Goal: Complete application form: Complete application form

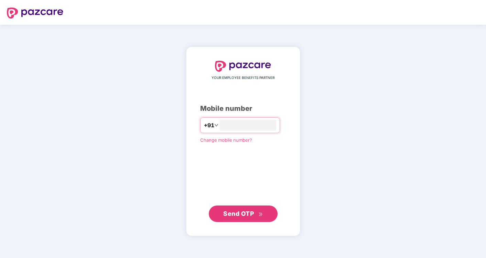
type input "**********"
click at [250, 219] on button "Send OTP" at bounding box center [243, 214] width 69 height 16
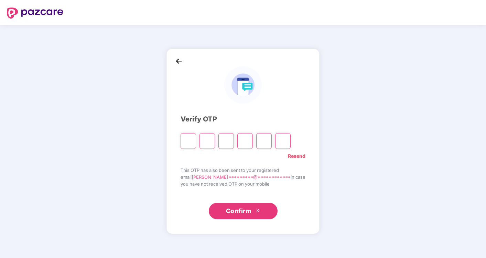
type input "*"
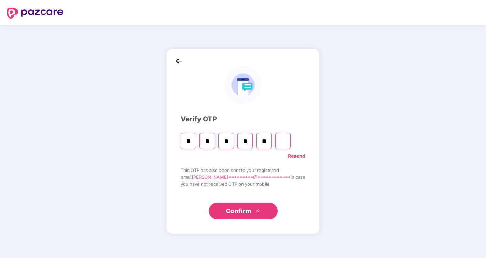
type input "*"
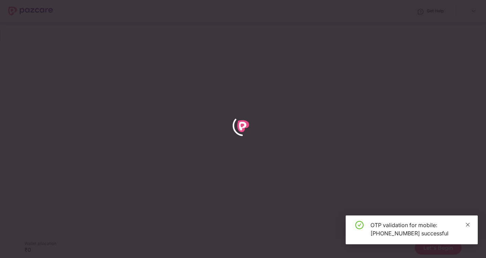
click at [467, 223] on icon "close" at bounding box center [467, 225] width 5 height 5
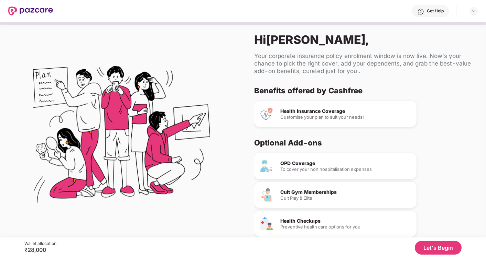
click at [431, 246] on button "Let's Begin" at bounding box center [437, 248] width 47 height 14
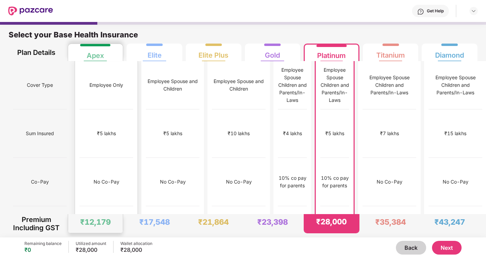
click at [107, 178] on div "No Co-Pay" at bounding box center [106, 182] width 26 height 8
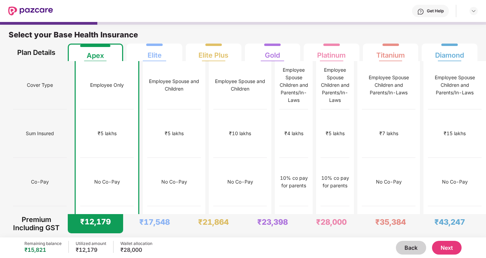
click at [446, 250] on button "Next" at bounding box center [447, 248] width 30 height 14
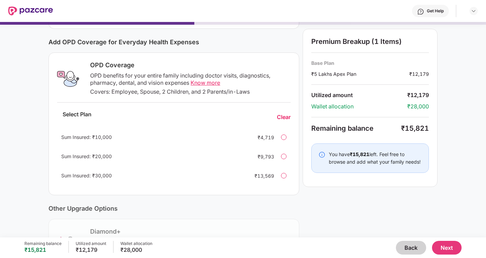
scroll to position [81, 0]
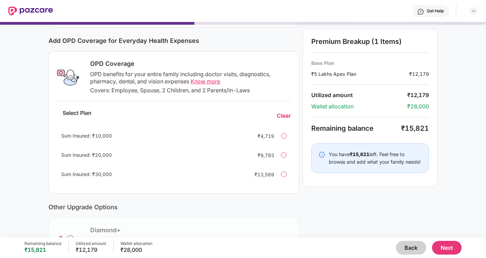
click at [447, 245] on button "Next" at bounding box center [447, 248] width 30 height 14
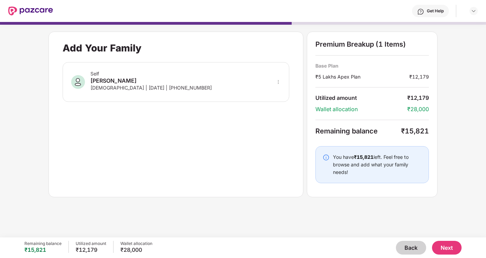
click at [446, 245] on button "Next" at bounding box center [447, 248] width 30 height 14
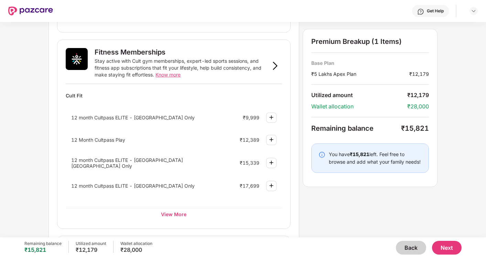
scroll to position [246, 0]
click at [176, 210] on div "View More" at bounding box center [174, 214] width 216 height 12
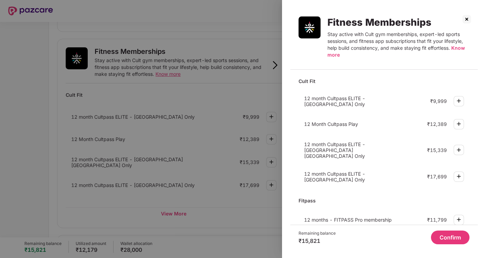
click at [461, 146] on img at bounding box center [458, 150] width 8 height 8
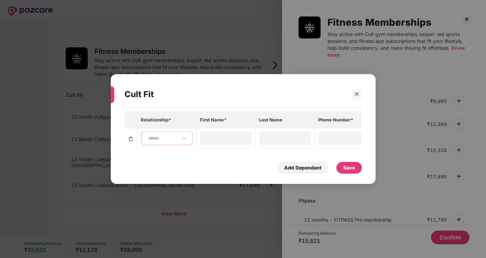
click at [183, 136] on select "**********" at bounding box center [167, 138] width 40 height 5
select select "****"
type input "****"
type input "********"
type input "**********"
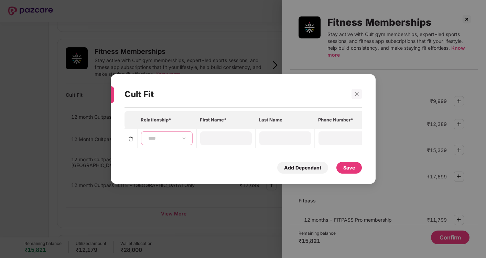
type input "**********"
click at [347, 167] on div "Save" at bounding box center [349, 168] width 12 height 8
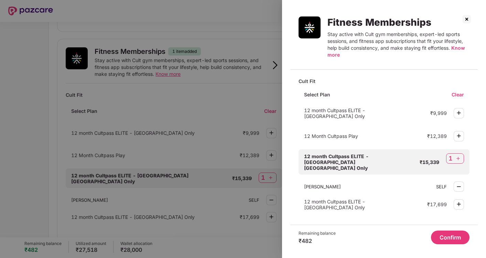
click at [443, 239] on button "Confirm" at bounding box center [450, 238] width 38 height 14
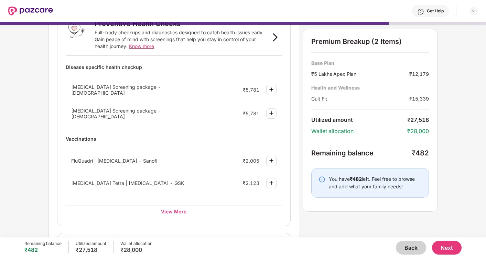
scroll to position [58, 0]
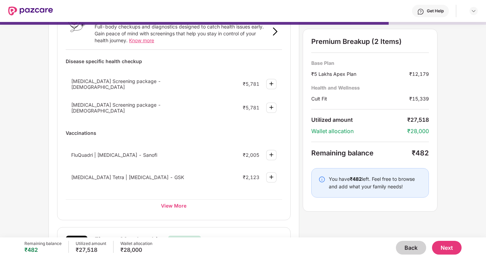
click at [403, 244] on button "Back" at bounding box center [411, 248] width 30 height 14
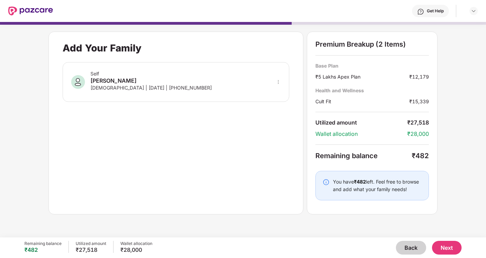
scroll to position [0, 0]
click at [403, 244] on button "Back" at bounding box center [411, 248] width 30 height 14
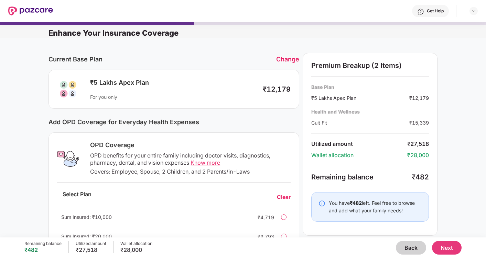
click at [410, 243] on button "Back" at bounding box center [411, 248] width 30 height 14
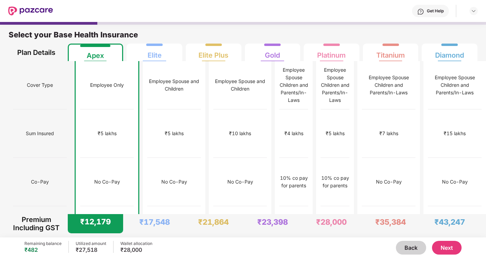
click at [453, 247] on button "Next" at bounding box center [447, 248] width 30 height 14
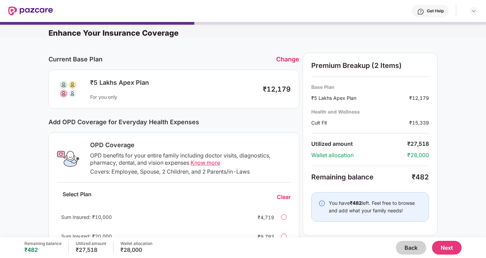
click at [449, 245] on button "Next" at bounding box center [447, 248] width 30 height 14
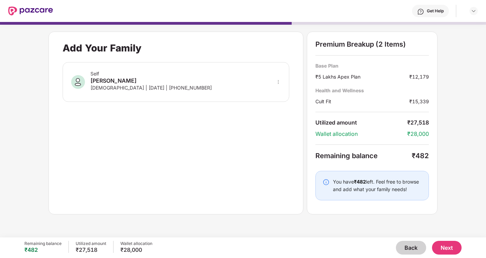
click at [278, 83] on icon "more" at bounding box center [278, 82] width 1 height 4
click at [272, 91] on img at bounding box center [268, 91] width 5 height 5
select select "****"
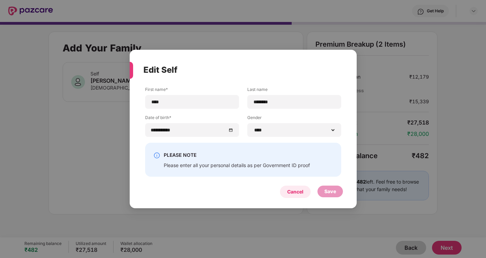
click at [298, 191] on div "Cancel" at bounding box center [295, 192] width 16 height 8
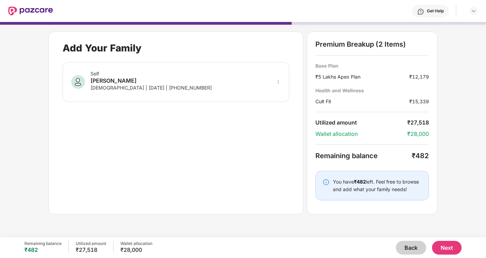
click at [280, 81] on icon "more" at bounding box center [278, 82] width 5 height 5
click at [270, 93] on img at bounding box center [268, 91] width 5 height 5
select select "****"
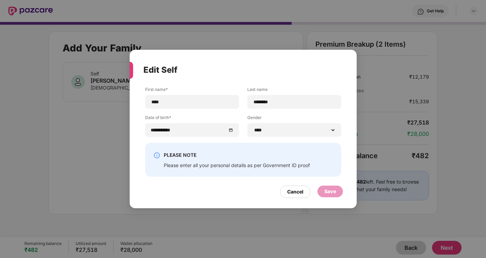
click at [92, 137] on div "**********" at bounding box center [243, 129] width 486 height 258
click at [300, 195] on div "Cancel" at bounding box center [295, 192] width 16 height 8
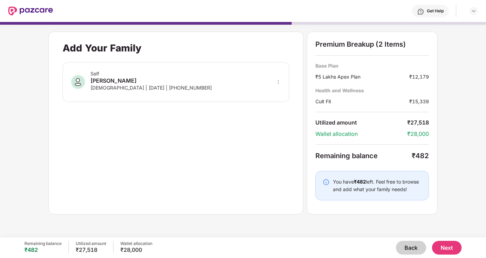
click at [445, 248] on button "Next" at bounding box center [447, 248] width 30 height 14
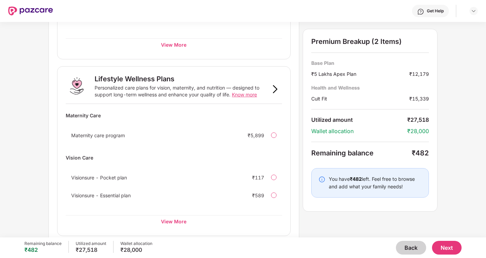
scroll to position [451, 0]
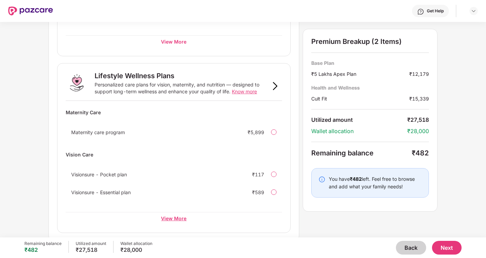
click at [166, 215] on div "View More" at bounding box center [174, 218] width 216 height 12
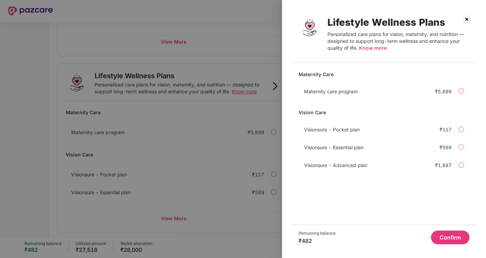
click at [460, 132] on div at bounding box center [460, 129] width 5 height 5
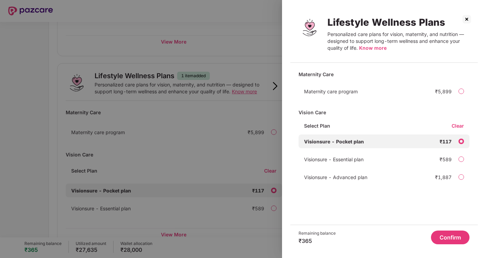
click at [379, 49] on span "Know more" at bounding box center [372, 48] width 27 height 6
click at [448, 242] on button "Confirm" at bounding box center [450, 238] width 38 height 14
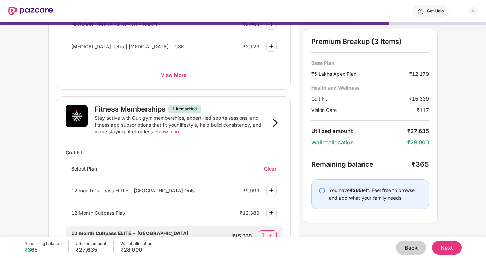
scroll to position [186, 0]
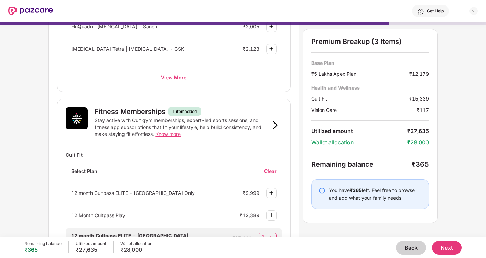
click at [179, 78] on div "View More" at bounding box center [174, 77] width 216 height 12
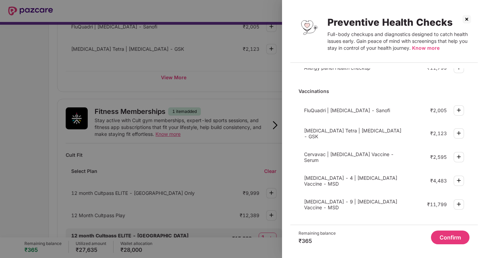
scroll to position [0, 0]
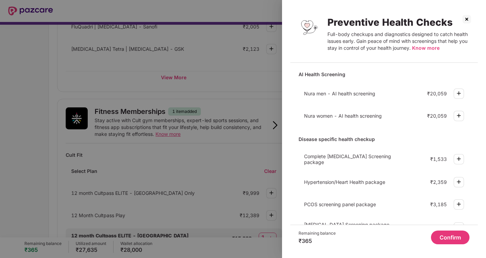
click at [466, 21] on img at bounding box center [466, 19] width 11 height 11
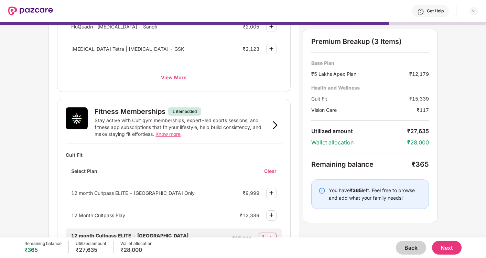
click at [440, 248] on button "Next" at bounding box center [447, 248] width 30 height 14
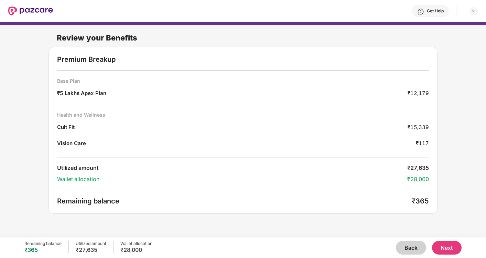
click at [413, 251] on button "Back" at bounding box center [411, 248] width 30 height 14
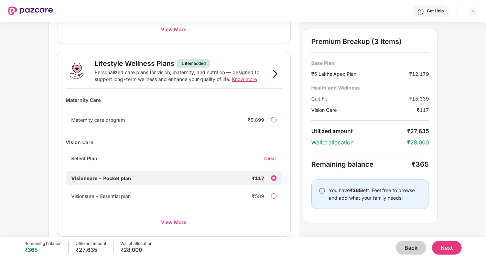
scroll to position [467, 0]
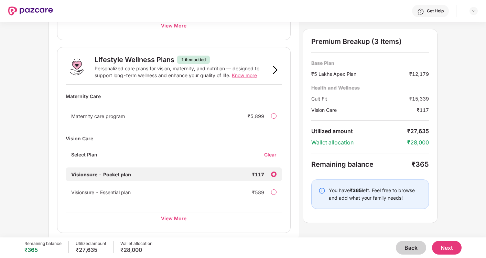
click at [273, 186] on div "Visionsure - Essential plan ₹589" at bounding box center [174, 193] width 216 height 14
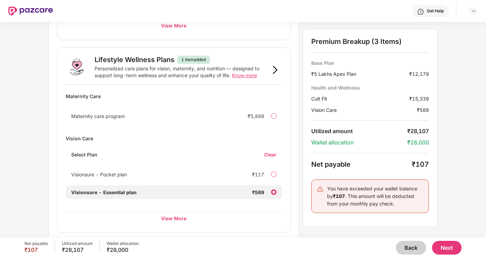
click at [440, 243] on button "Next" at bounding box center [447, 248] width 30 height 14
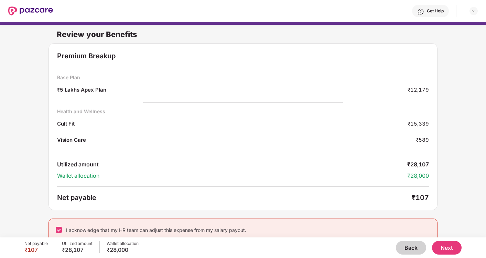
scroll to position [3, 0]
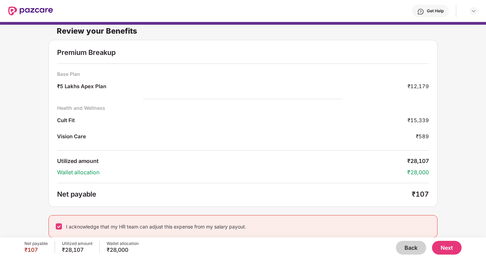
click at [443, 246] on button "Next" at bounding box center [447, 248] width 30 height 14
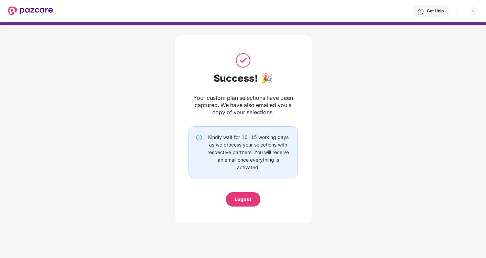
click at [247, 201] on div "Logout" at bounding box center [242, 200] width 17 height 8
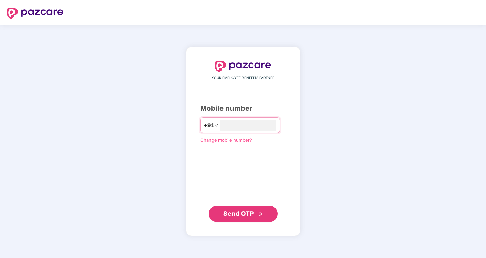
type input "**********"
click at [258, 218] on span "Send OTP" at bounding box center [243, 214] width 40 height 10
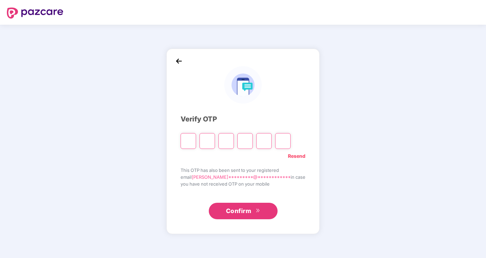
type input "*"
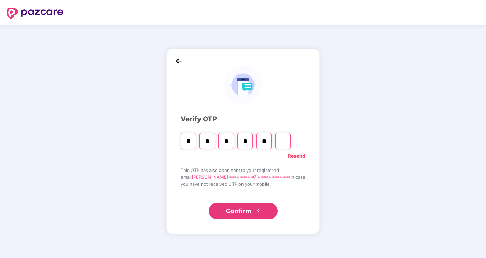
type input "*"
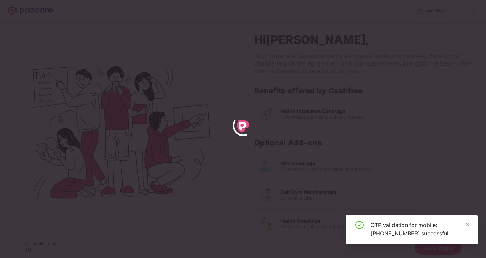
scroll to position [0, 0]
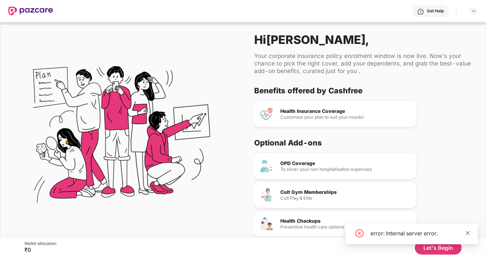
click at [467, 235] on icon "close" at bounding box center [467, 233] width 5 height 5
click at [446, 244] on button "Let's Begin" at bounding box center [437, 248] width 47 height 14
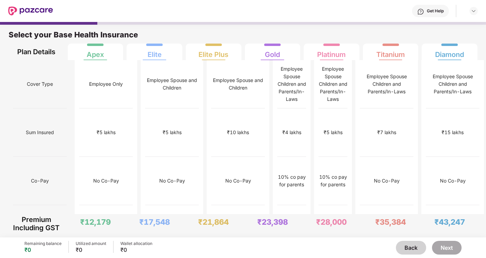
click at [415, 247] on button "Back" at bounding box center [411, 248] width 30 height 14
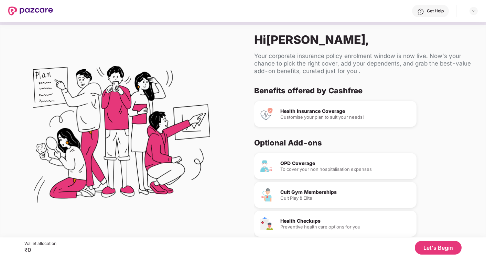
click at [468, 12] on div at bounding box center [470, 11] width 14 height 8
click at [474, 11] on img at bounding box center [473, 10] width 5 height 5
click at [447, 24] on div "Logout" at bounding box center [440, 27] width 89 height 13
